Goal: Transaction & Acquisition: Purchase product/service

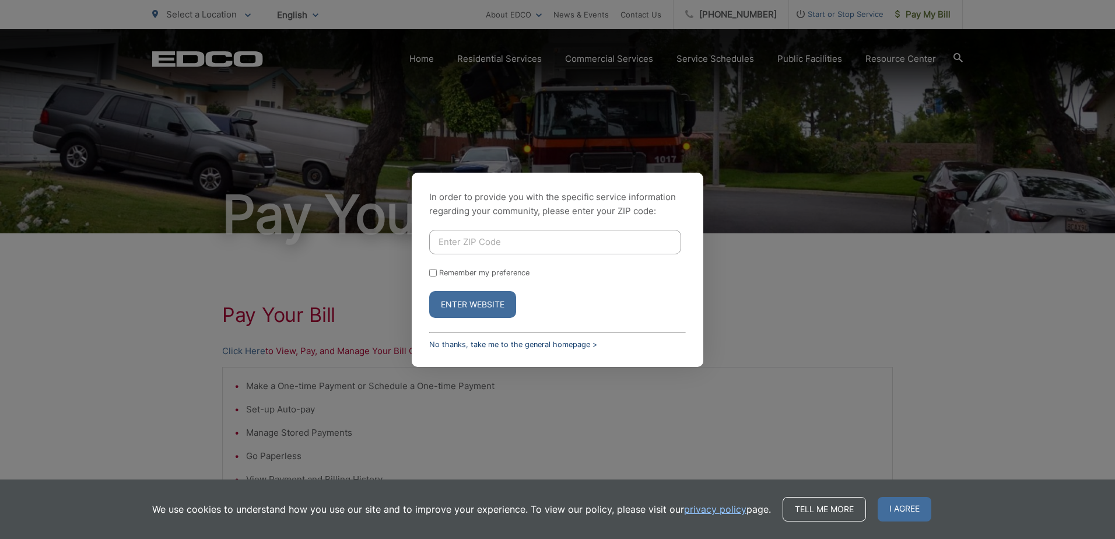
click at [483, 345] on link "No thanks, take me to the general homepage >" at bounding box center [513, 344] width 168 height 9
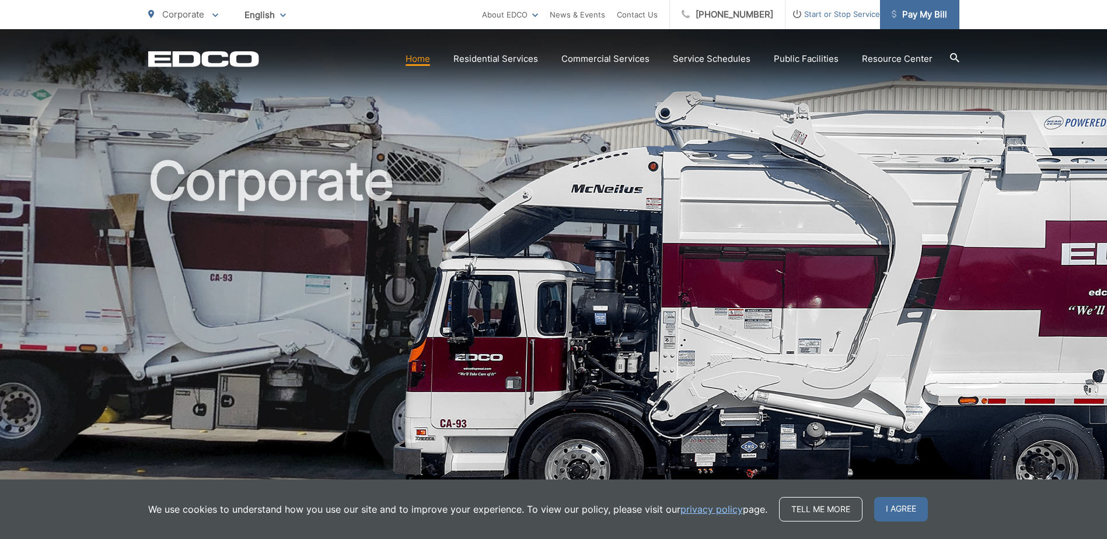
click at [928, 15] on span "Pay My Bill" at bounding box center [918, 15] width 55 height 14
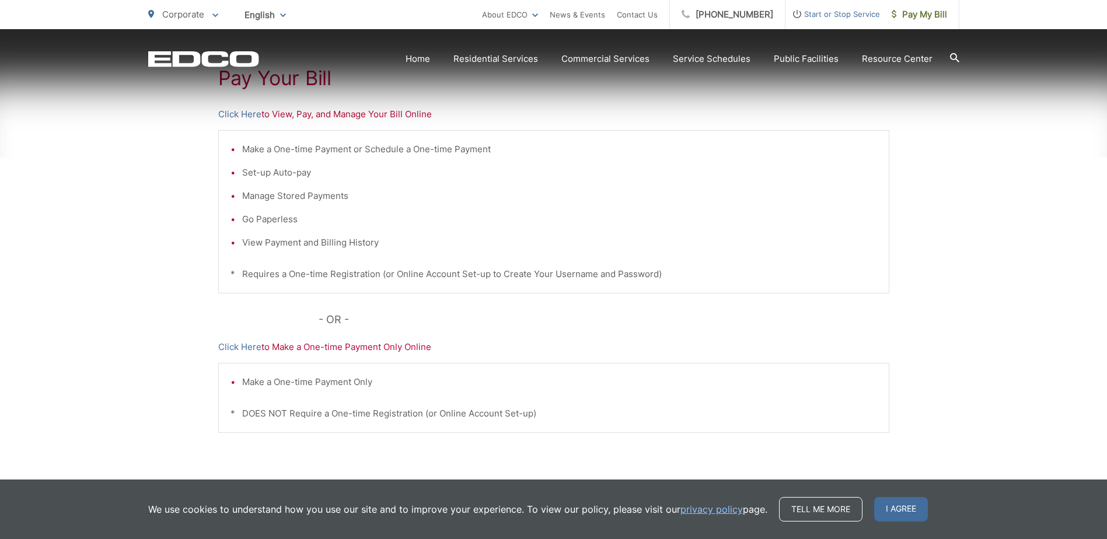
scroll to position [290, 0]
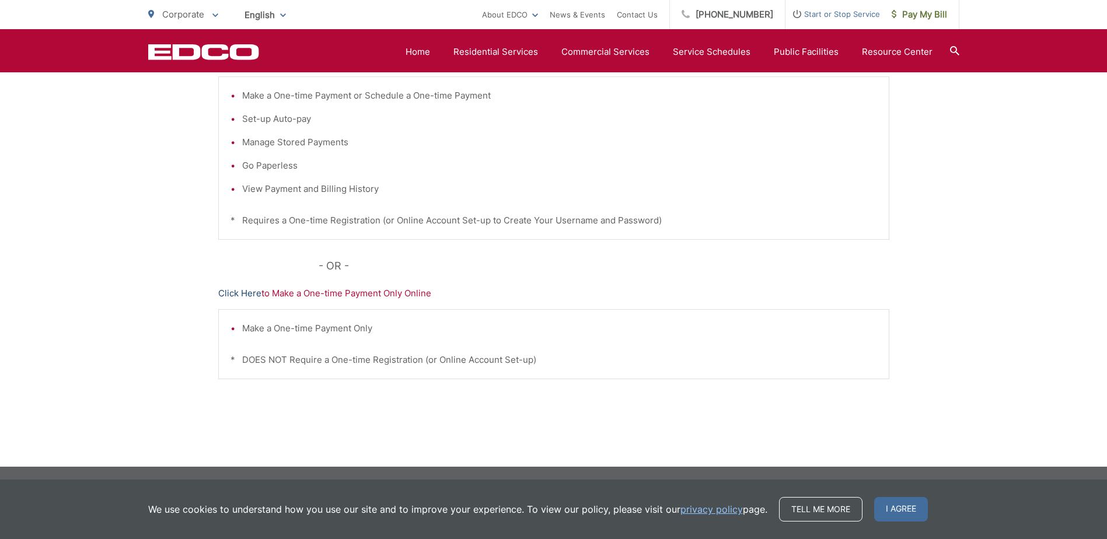
click at [246, 293] on link "Click Here" at bounding box center [239, 293] width 43 height 14
